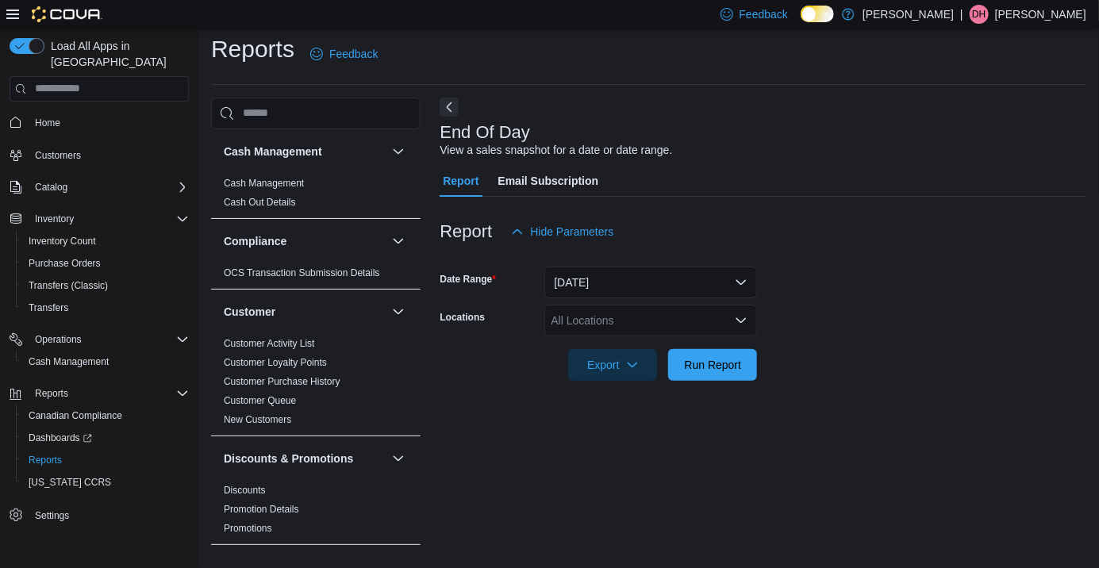
scroll to position [36, 0]
click at [650, 305] on div "All Locations" at bounding box center [650, 321] width 213 height 32
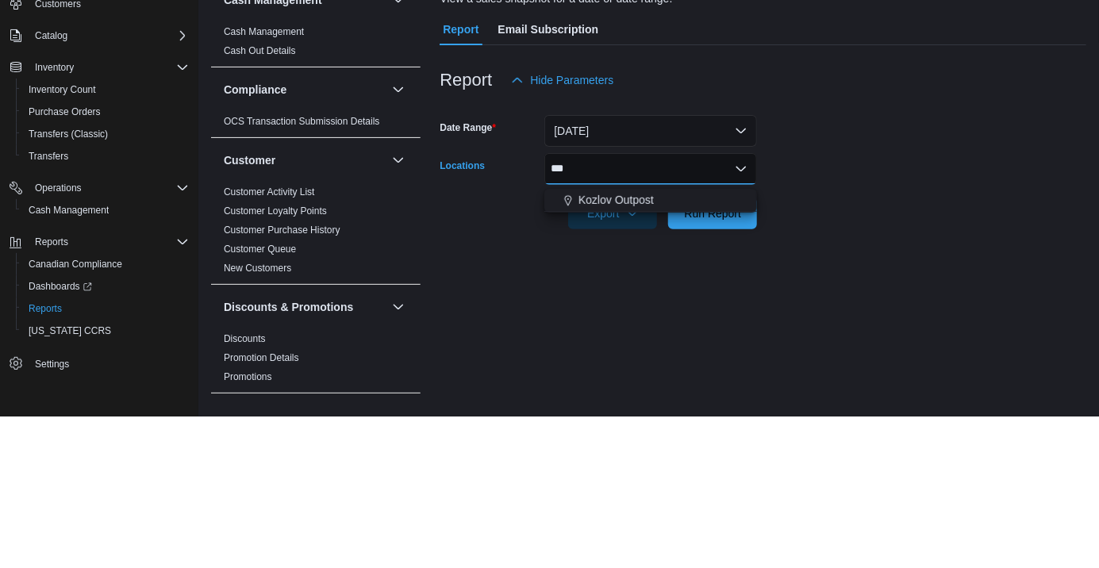
scroll to position [0, 0]
type input "***"
click at [666, 343] on div "Kozlov Outpost" at bounding box center [651, 351] width 194 height 16
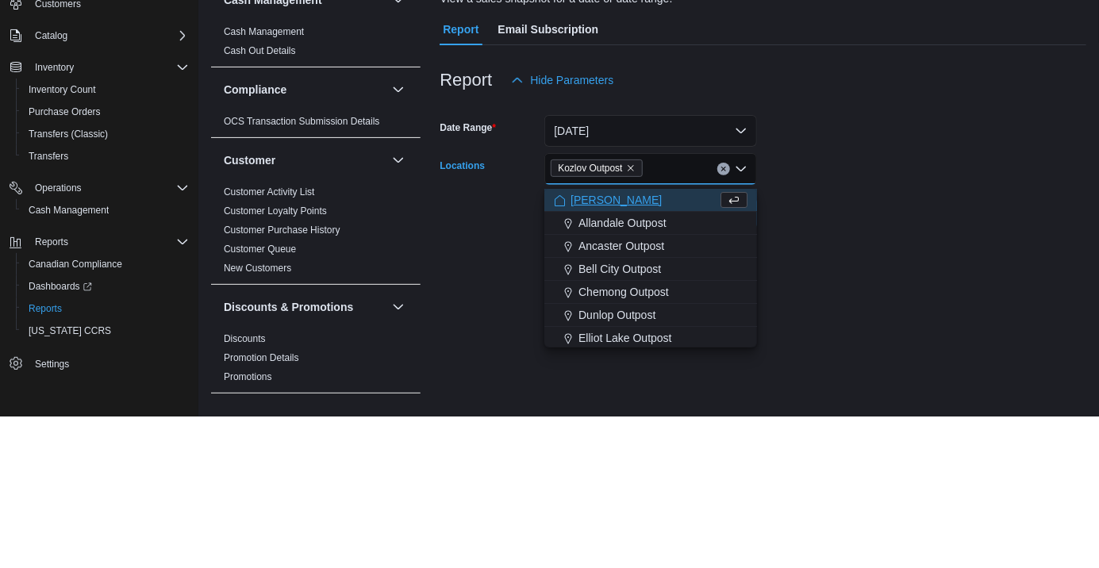
click at [884, 336] on div at bounding box center [762, 342] width 646 height 13
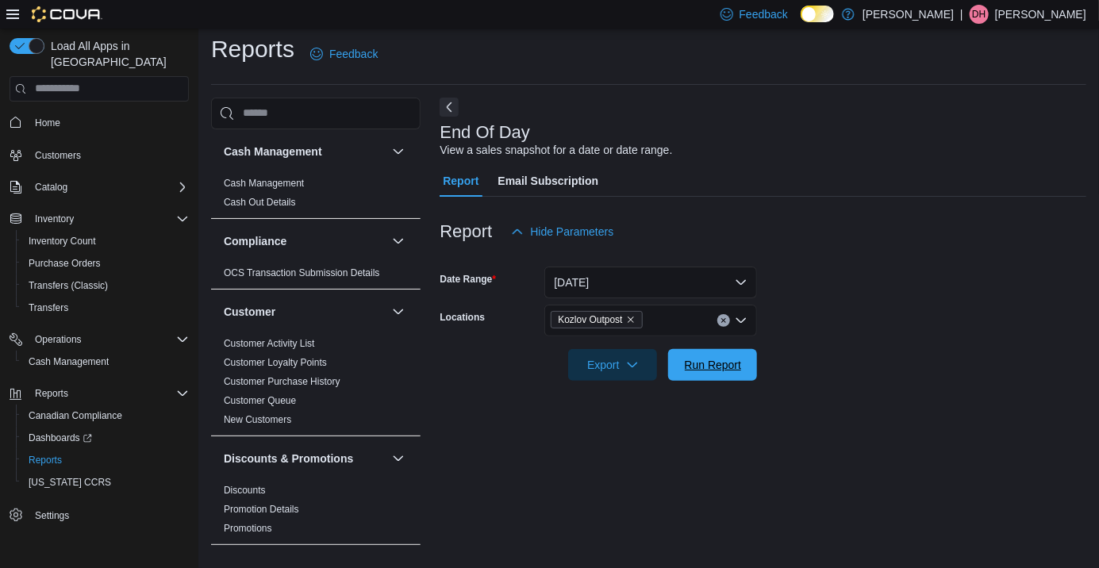
click at [722, 357] on span "Run Report" at bounding box center [713, 365] width 57 height 16
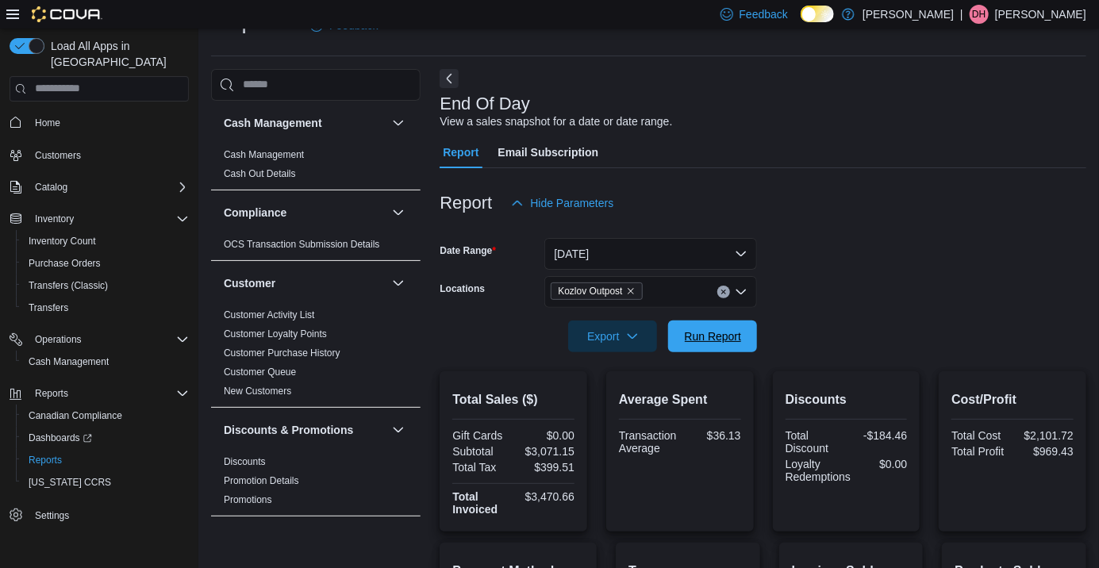
click at [719, 337] on span "Run Report" at bounding box center [713, 336] width 57 height 16
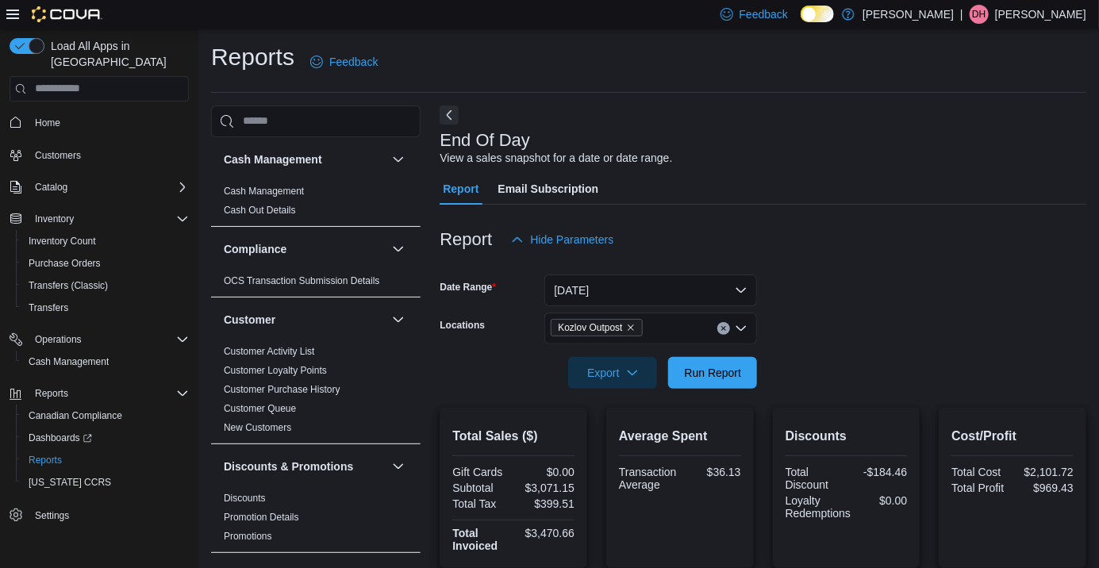
scroll to position [10, 0]
